Goal: Information Seeking & Learning: Find specific fact

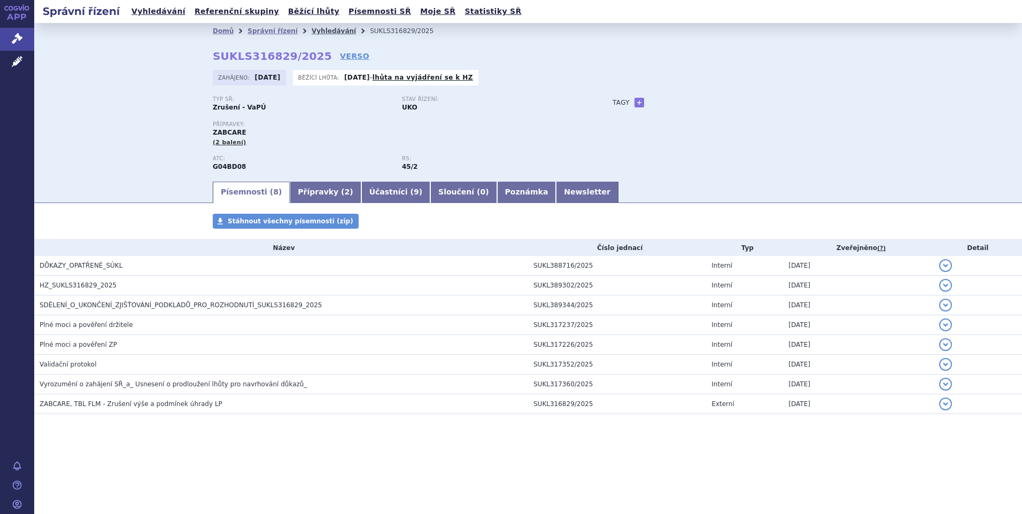
click at [317, 31] on link "Vyhledávání" at bounding box center [334, 30] width 44 height 7
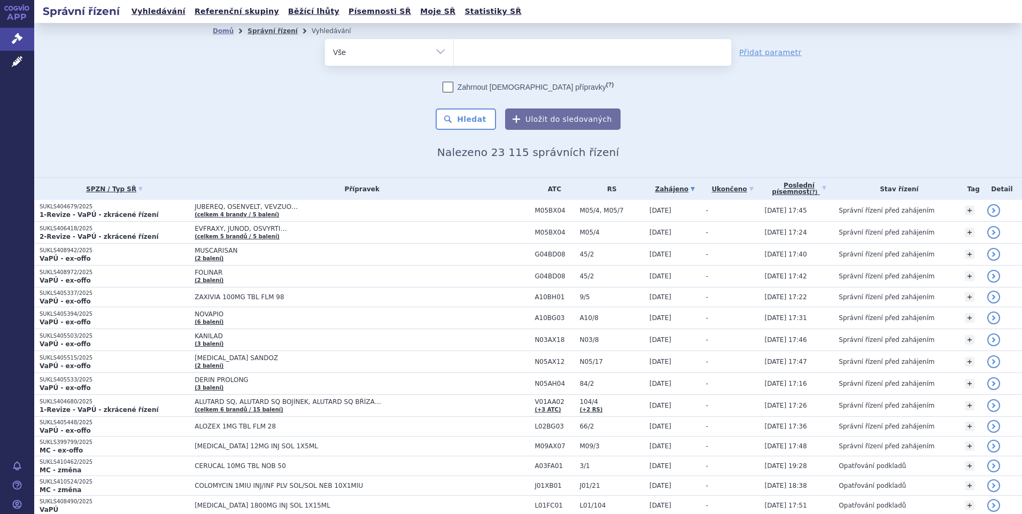
click at [257, 32] on link "Správní řízení" at bounding box center [272, 30] width 50 height 7
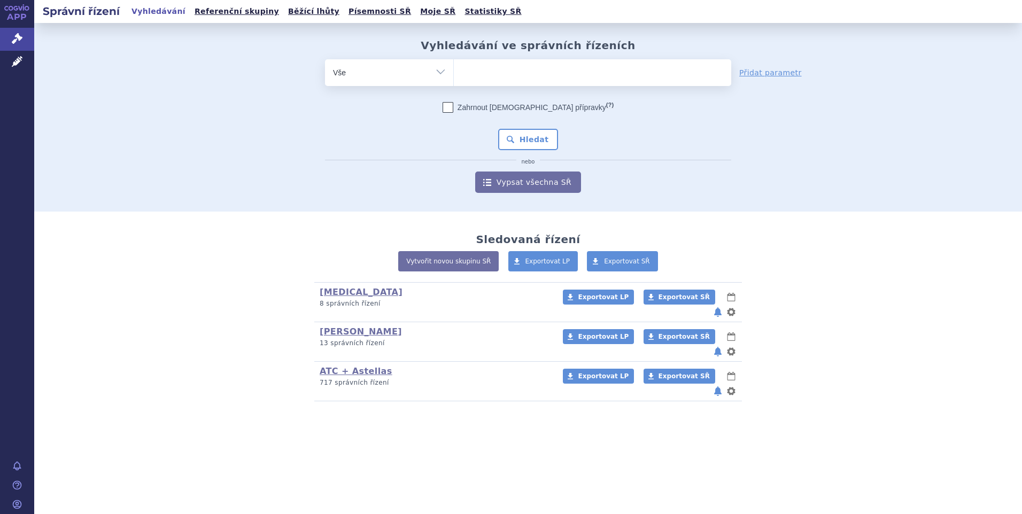
click at [486, 65] on ul at bounding box center [592, 70] width 277 height 22
click at [454, 65] on select at bounding box center [453, 72] width 1 height 27
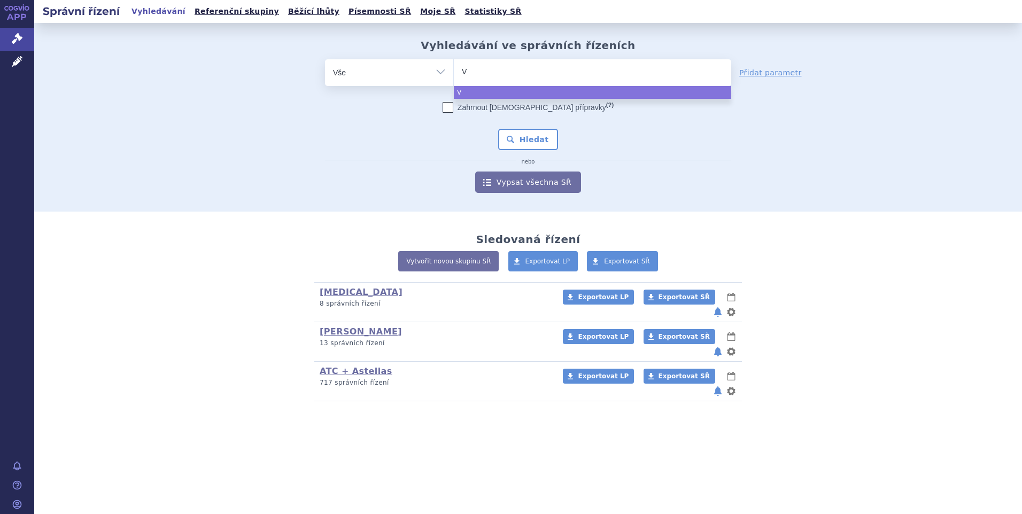
type input "Vy"
type input "Vyl"
type input "Vylo"
type input "Vyloy"
select select "Vyloy"
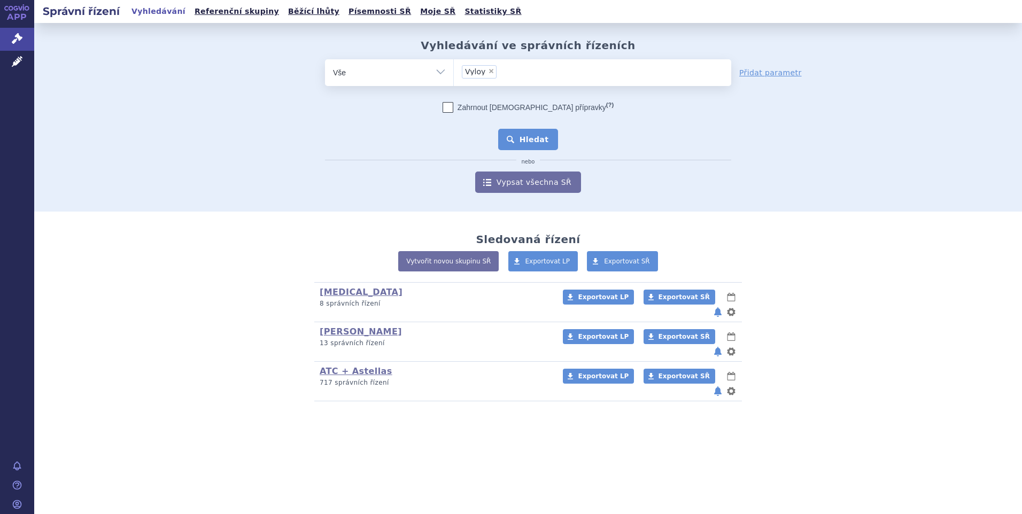
click at [538, 139] on button "Hledat" at bounding box center [528, 139] width 60 height 21
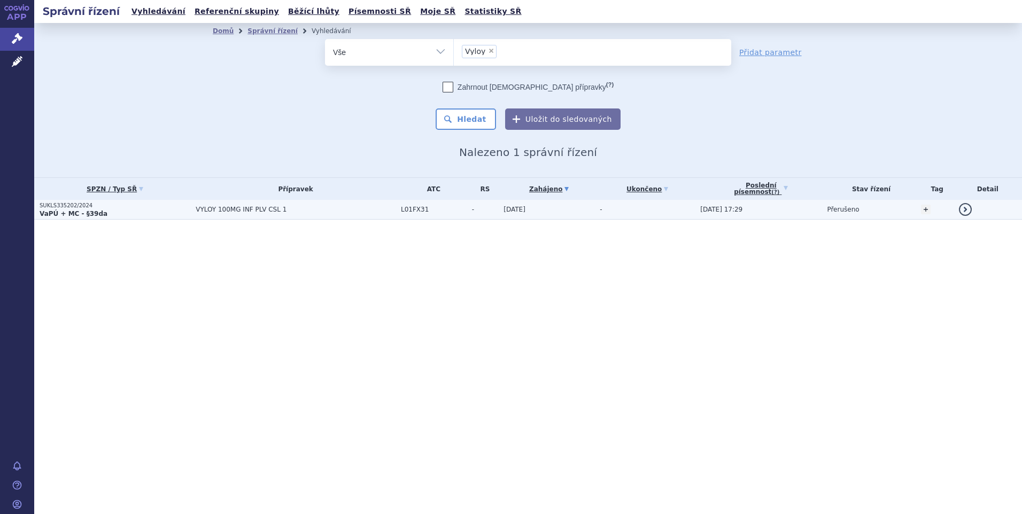
click at [507, 211] on span "20.12.2024" at bounding box center [514, 209] width 22 height 7
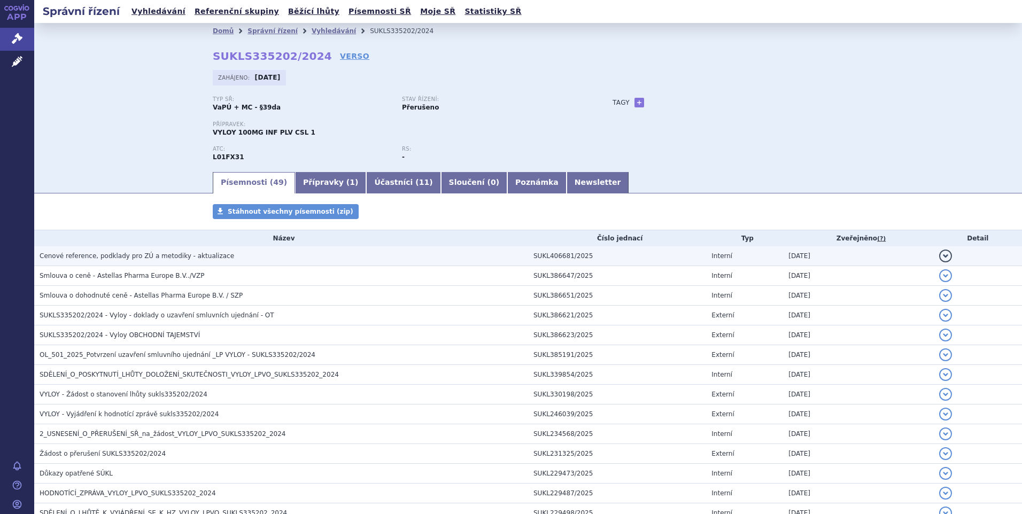
click at [136, 256] on span "Cenové reference, podklady pro ZÚ a metodiky - aktualizace" at bounding box center [137, 255] width 195 height 7
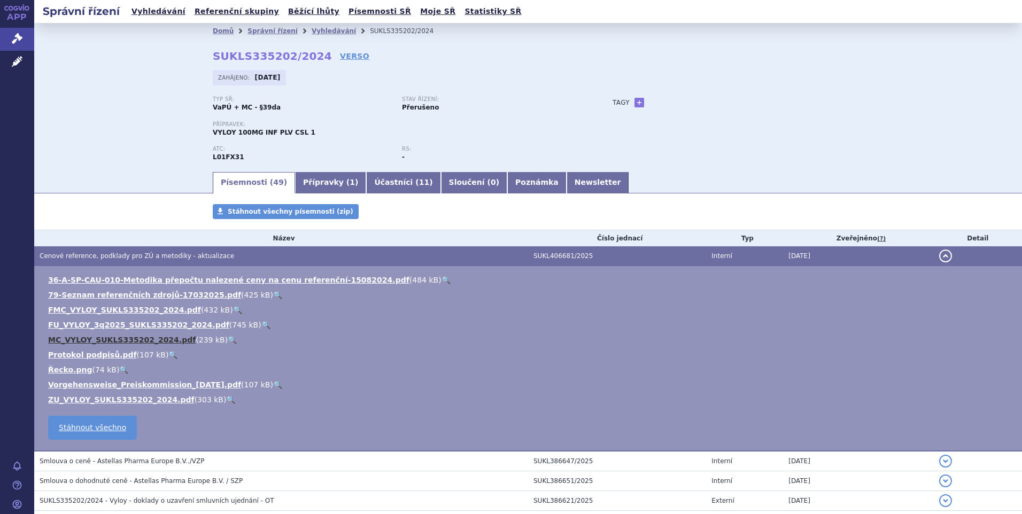
click at [94, 338] on link "MC_VYLOY_SUKLS335202_2024.pdf" at bounding box center [121, 340] width 147 height 9
click at [93, 310] on link "FMC_VYLOY_SUKLS335202_2024.pdf" at bounding box center [124, 310] width 153 height 9
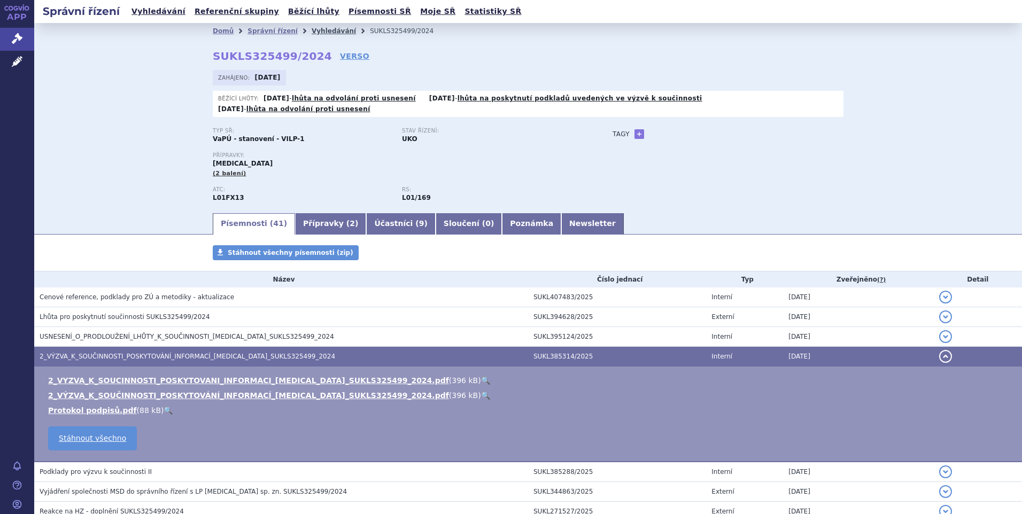
click at [312, 33] on link "Vyhledávání" at bounding box center [334, 30] width 44 height 7
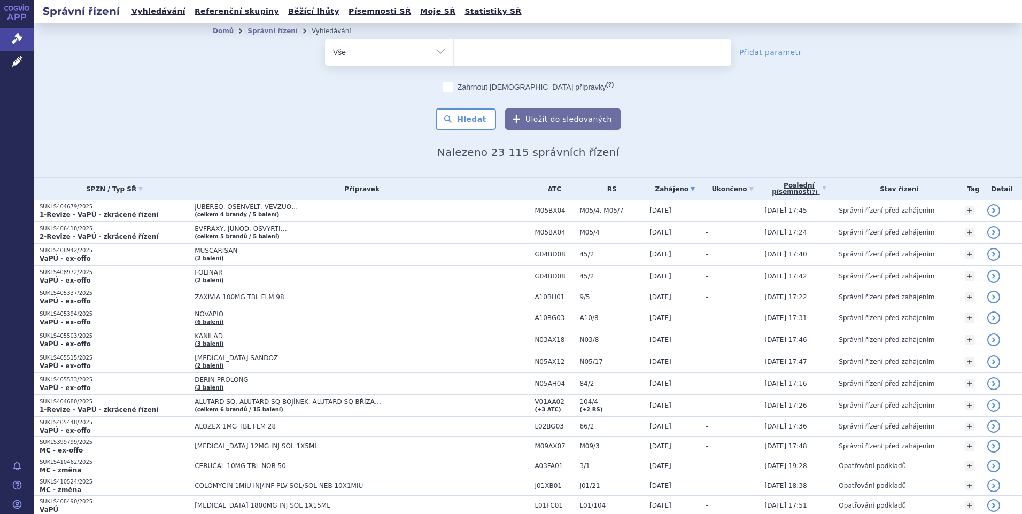
click at [515, 57] on ul at bounding box center [592, 50] width 277 height 22
click at [454, 57] on select at bounding box center [453, 51] width 1 height 27
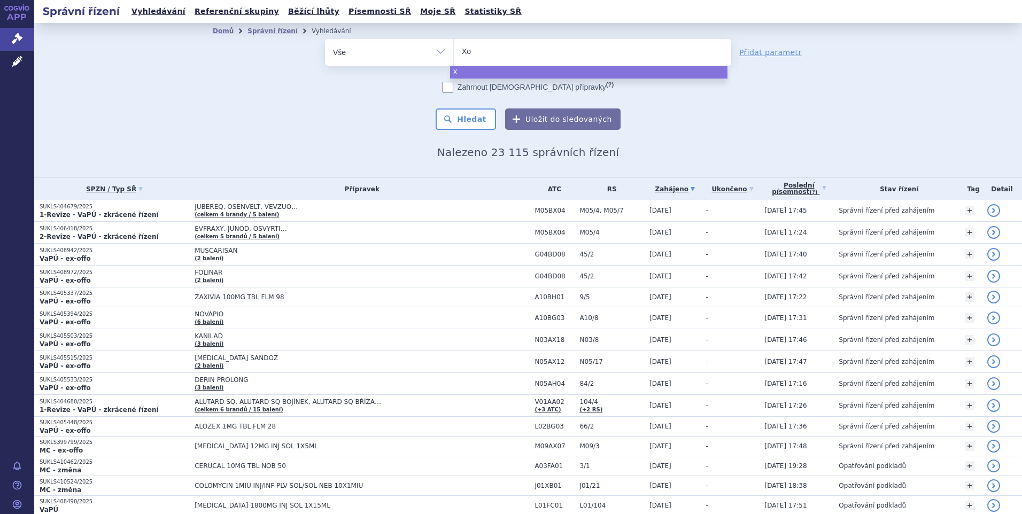
type input "Xos"
type input "Xosp"
type input "Xospat"
type input "Xospata"
select select "Xospata"
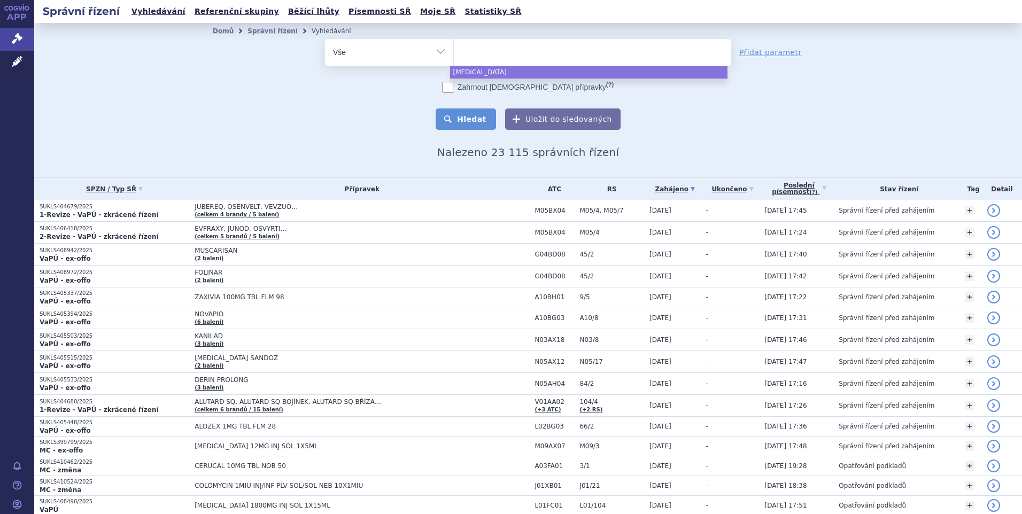
click at [458, 114] on button "Hledat" at bounding box center [466, 118] width 60 height 21
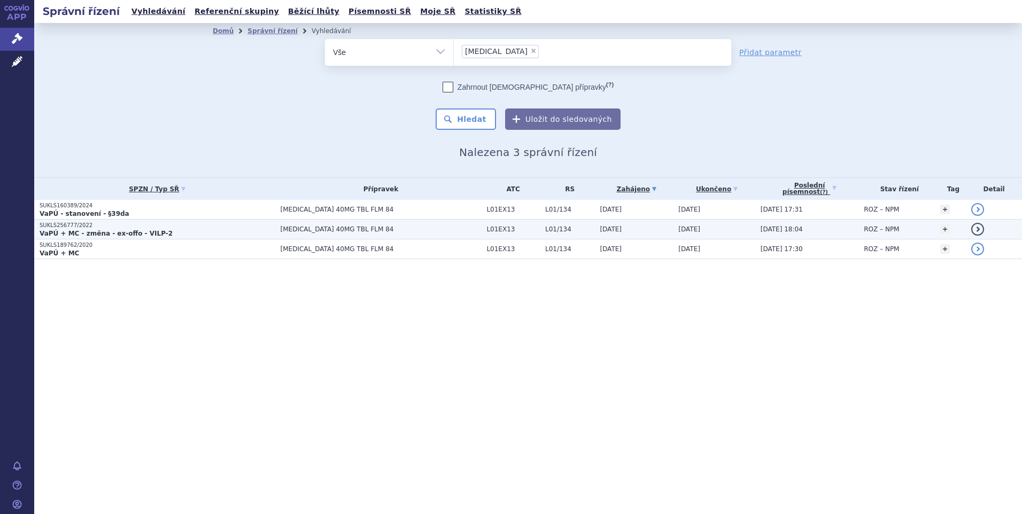
click at [307, 227] on span "[MEDICAL_DATA] 40MG TBL FLM 84" at bounding box center [381, 228] width 201 height 7
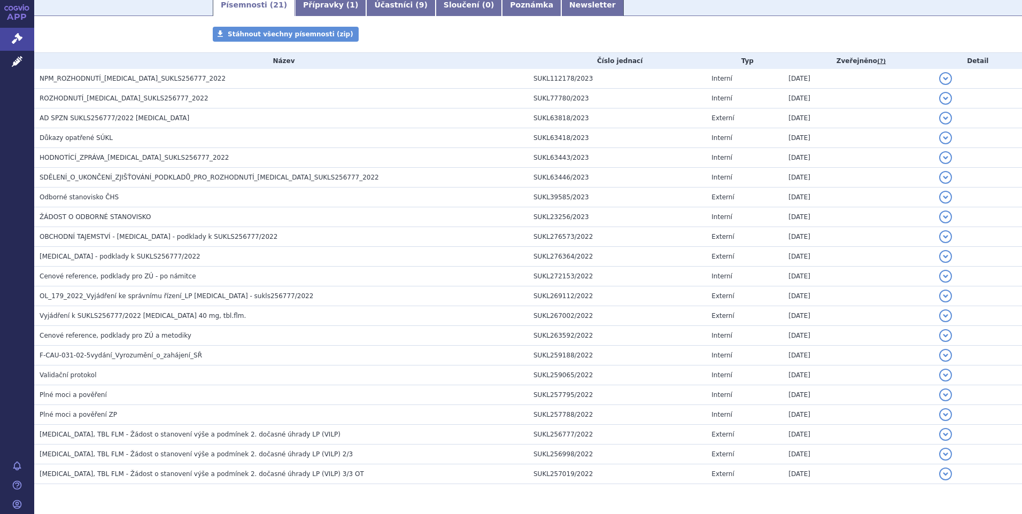
scroll to position [212, 0]
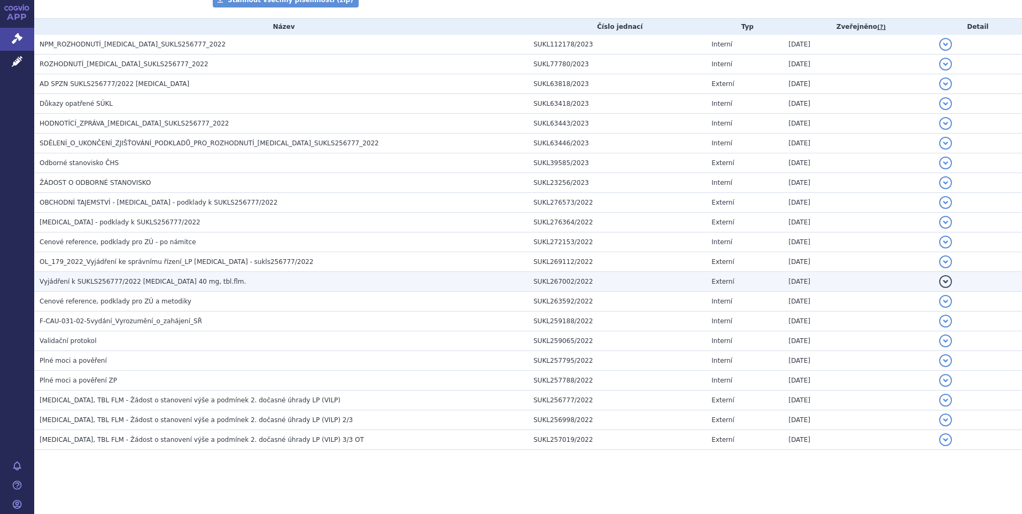
click at [133, 284] on span "Vyjádření k SUKLS256777/2022 Xospata 40 mg, tbl.flm." at bounding box center [143, 281] width 206 height 7
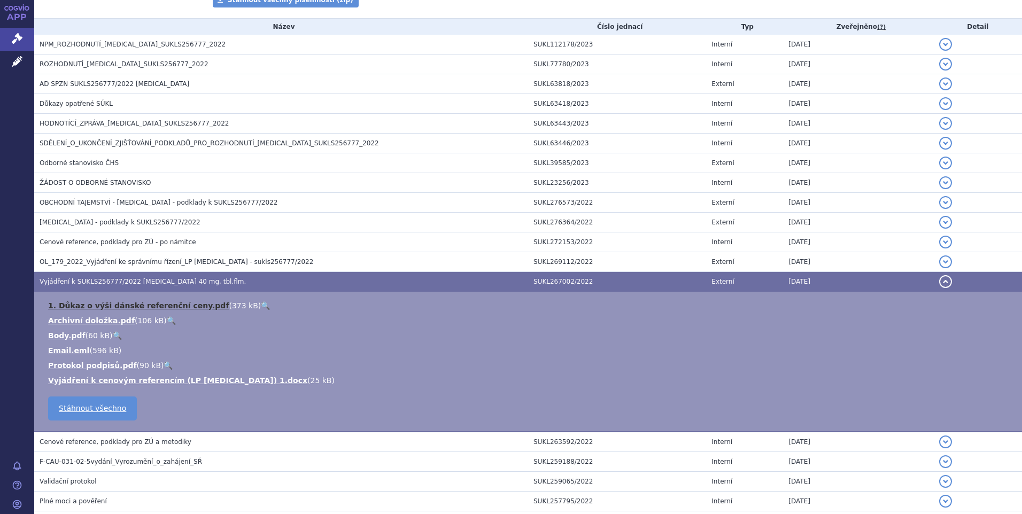
click at [115, 306] on link "1. Důkaz o výši dánské referenční ceny.pdf" at bounding box center [138, 305] width 181 height 9
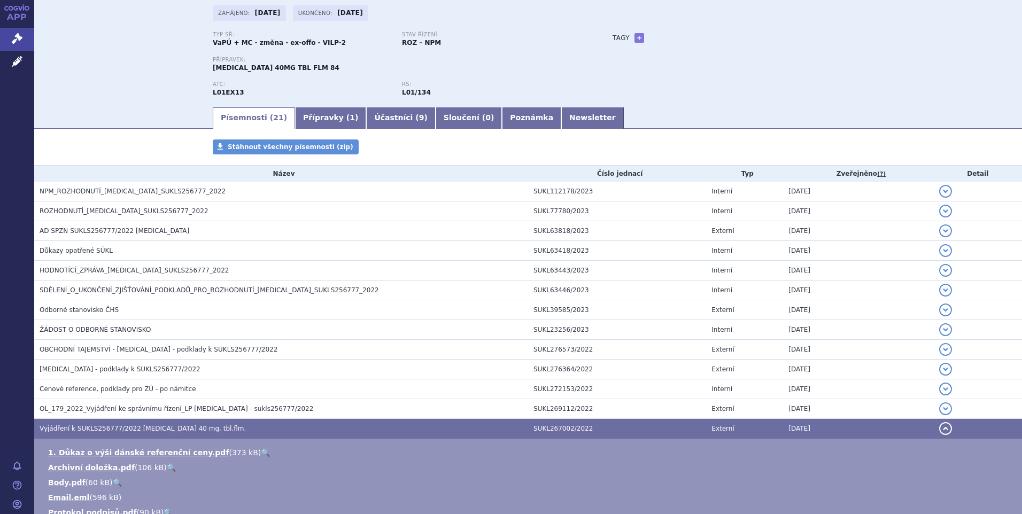
scroll to position [38, 0]
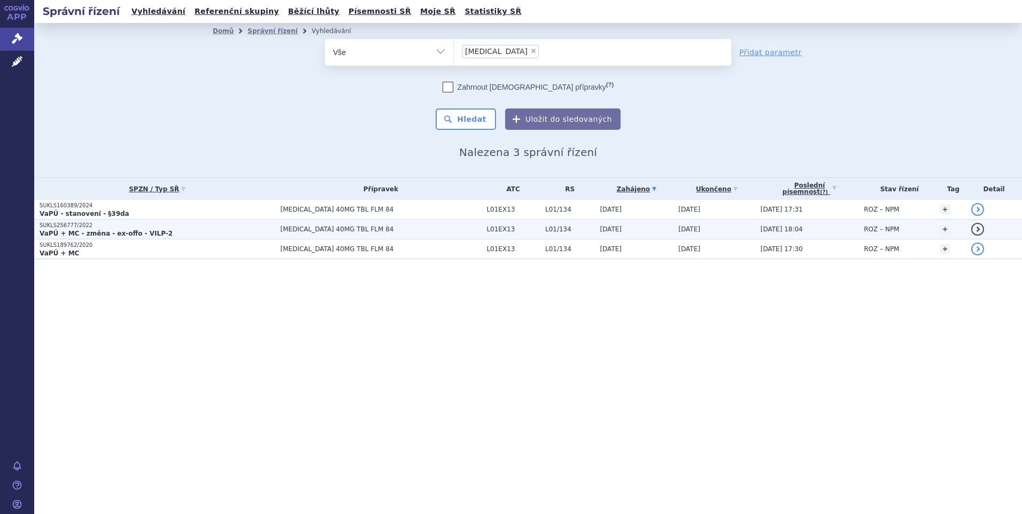
click at [275, 232] on p "VaPÚ + MC - změna - ex-offo - VILP-2" at bounding box center [158, 233] width 236 height 9
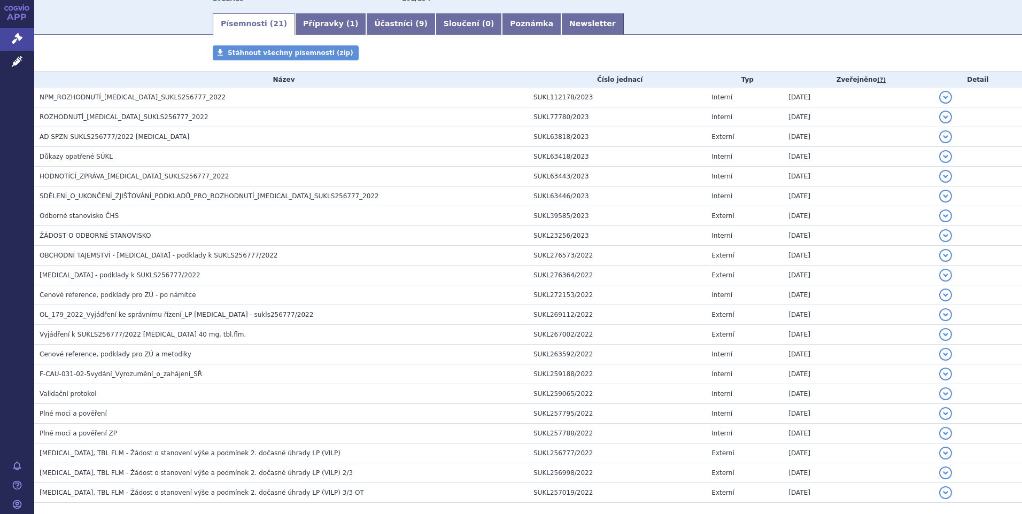
scroll to position [212, 0]
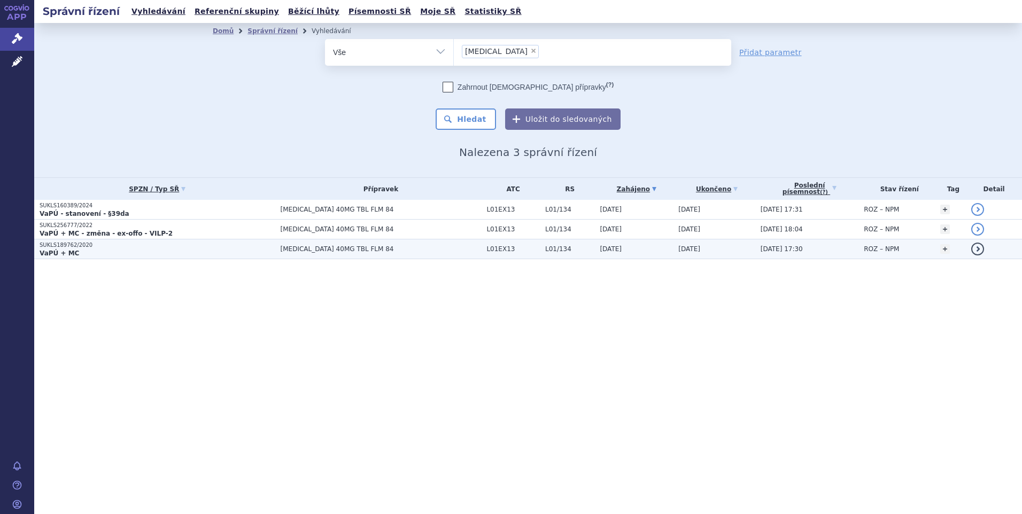
click at [87, 252] on p "VaPÚ + MC" at bounding box center [158, 253] width 236 height 9
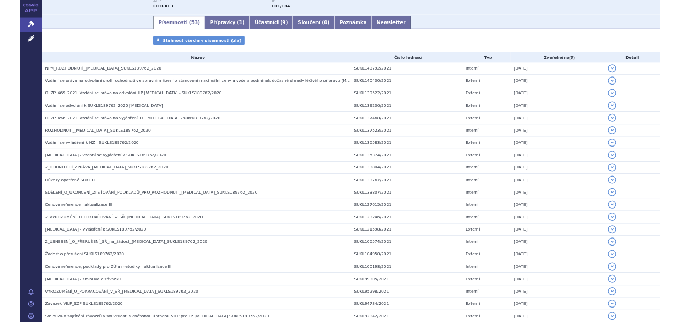
scroll to position [149, 0]
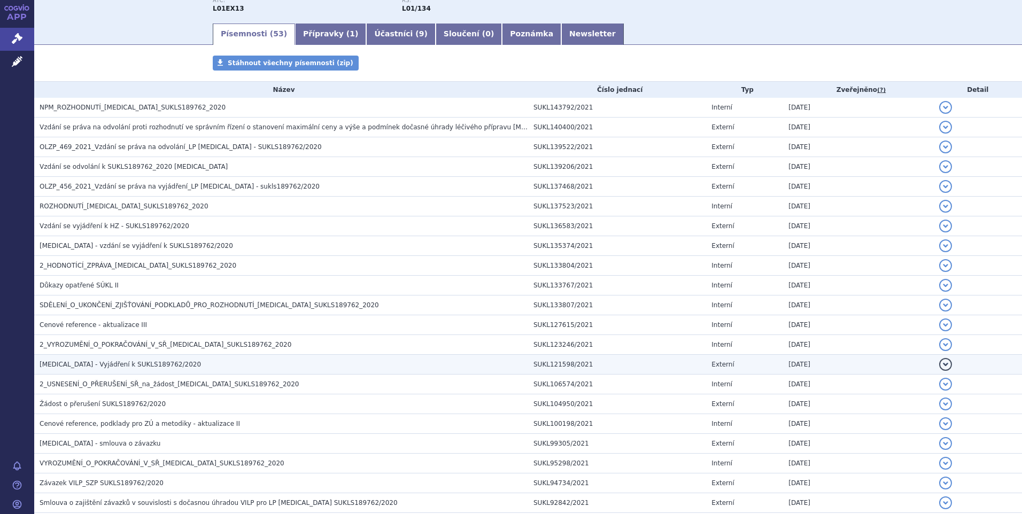
click at [119, 365] on span "[MEDICAL_DATA] - Vyjádření k SUKLS189762/2020" at bounding box center [120, 364] width 161 height 7
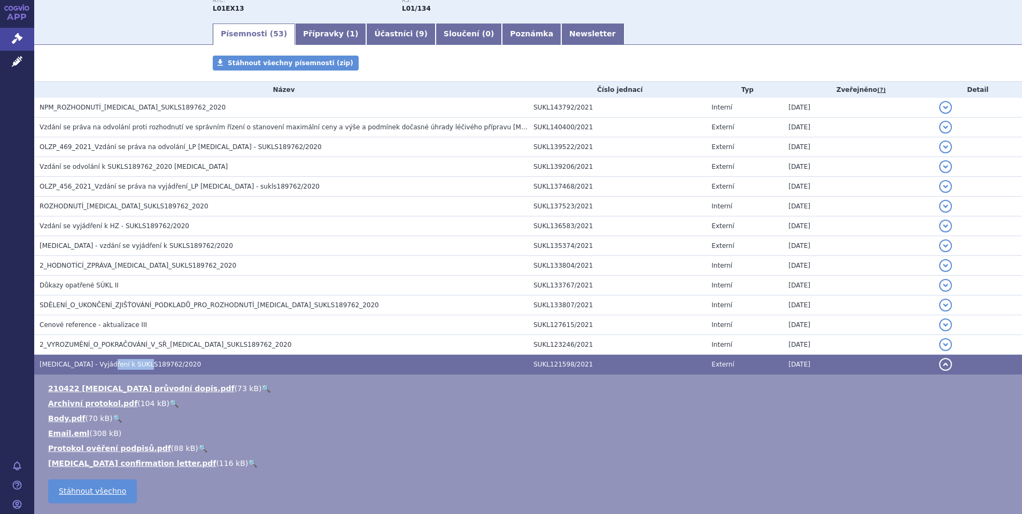
click at [118, 365] on span "[MEDICAL_DATA] - Vyjádření k SUKLS189762/2020" at bounding box center [120, 364] width 161 height 7
drag, startPoint x: 118, startPoint y: 365, endPoint x: 103, endPoint y: 390, distance: 28.8
click at [103, 390] on link "210422 [MEDICAL_DATA] průvodní dopis.pdf" at bounding box center [141, 388] width 186 height 9
click at [79, 462] on link "[MEDICAL_DATA] confirmation letter.pdf" at bounding box center [132, 463] width 168 height 9
